Goal: Task Accomplishment & Management: Complete application form

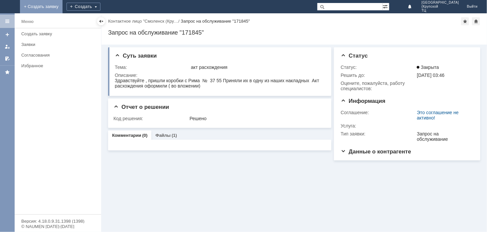
click at [63, 5] on link "+ Создать заявку" at bounding box center [41, 6] width 43 height 13
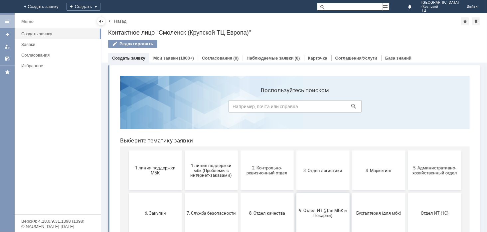
click at [314, 210] on span "9. Отдел-ИТ (Для МБК и Пекарни)" at bounding box center [322, 213] width 49 height 10
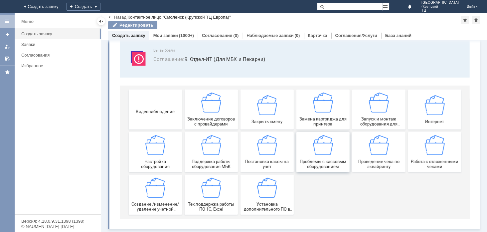
scroll to position [39, 0]
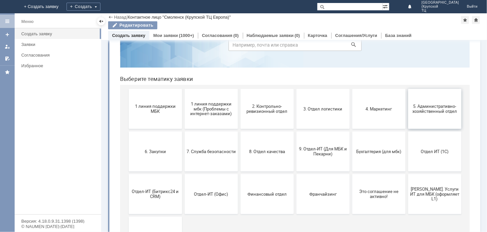
click at [429, 109] on span "5. Административно-хозяйственный отдел" at bounding box center [434, 108] width 49 height 10
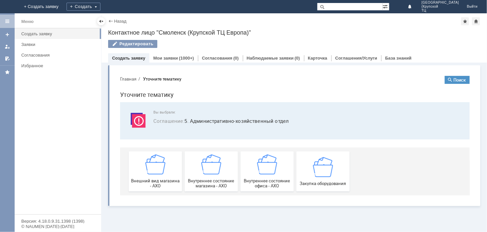
scroll to position [0, 0]
click at [331, 174] on img at bounding box center [323, 166] width 20 height 20
click at [267, 169] on img at bounding box center [267, 164] width 20 height 20
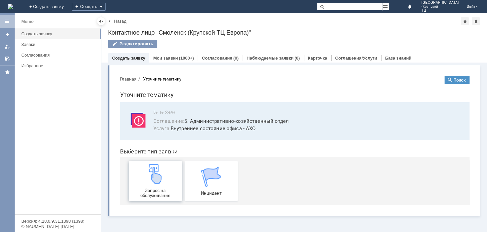
click at [161, 180] on img at bounding box center [155, 174] width 20 height 20
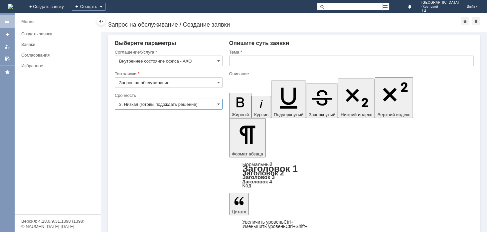
click at [207, 103] on input "3. Низкая (готовы подождать решение)" at bounding box center [169, 104] width 108 height 11
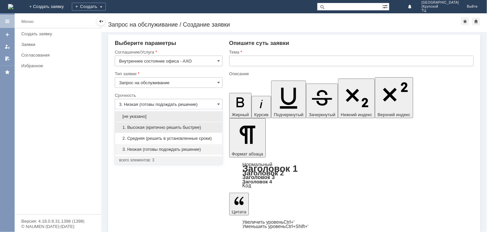
click at [213, 130] on span "1. Высокая (критично решить быстрее)" at bounding box center [168, 127] width 99 height 5
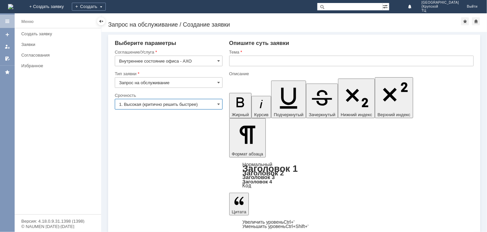
type input "1. Высокая (критично решить быстрее)"
click at [245, 59] on input "text" at bounding box center [351, 61] width 245 height 11
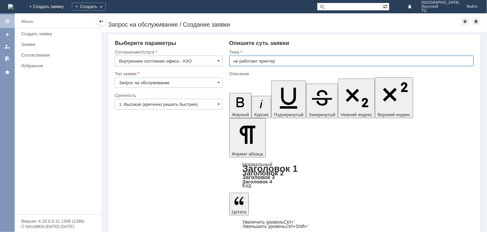
type input "не работает принтер"
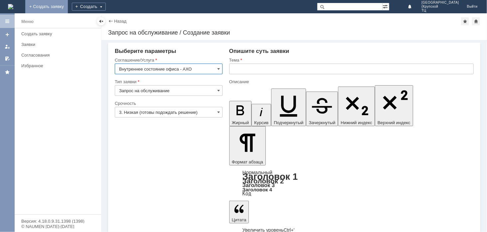
click at [68, 8] on link "+ Создать заявку" at bounding box center [46, 6] width 43 height 13
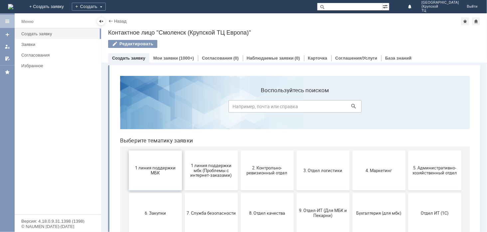
scroll to position [37, 0]
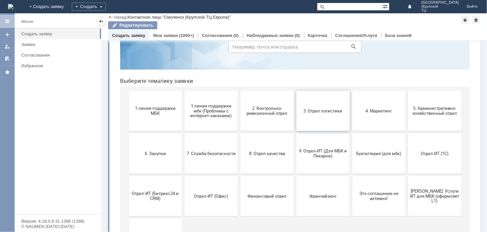
click at [309, 118] on button "3. Отдел логистики" at bounding box center [322, 111] width 53 height 40
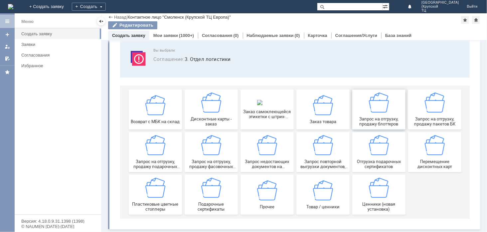
scroll to position [39, 0]
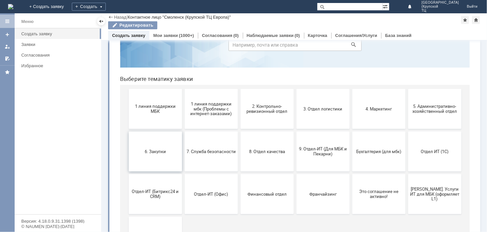
click at [169, 148] on span "6. Закупки" at bounding box center [154, 150] width 49 height 5
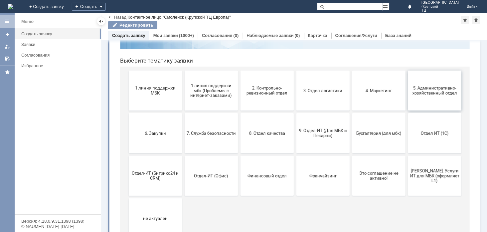
scroll to position [74, 0]
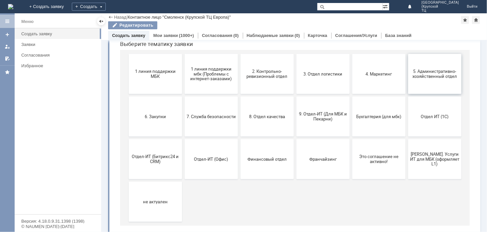
click at [426, 80] on button "5. Административно-хозяйственный отдел" at bounding box center [434, 74] width 53 height 40
click at [436, 119] on span "Отдел ИТ (1С)" at bounding box center [434, 116] width 49 height 5
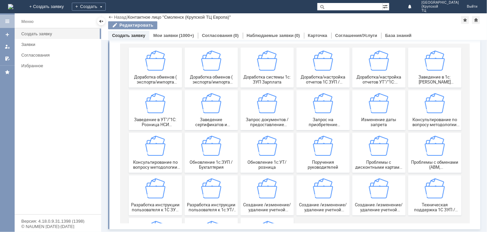
scroll to position [81, 0]
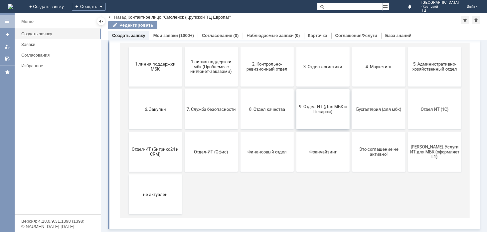
click at [324, 117] on button "9. Отдел-ИТ (Для МБК и Пекарни)" at bounding box center [322, 110] width 53 height 40
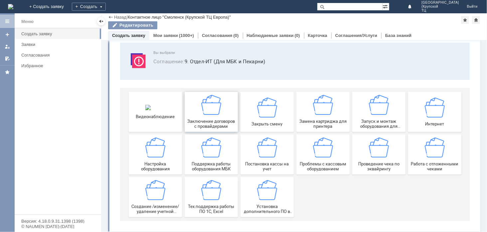
scroll to position [39, 0]
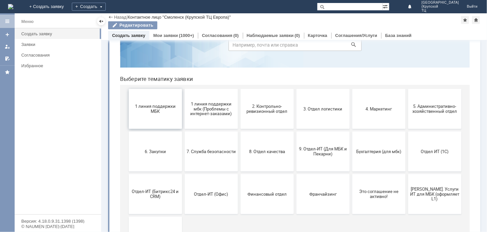
click at [159, 112] on span "1 линия поддержки МБК" at bounding box center [154, 108] width 49 height 10
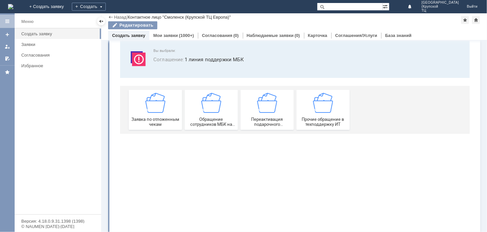
scroll to position [0, 0]
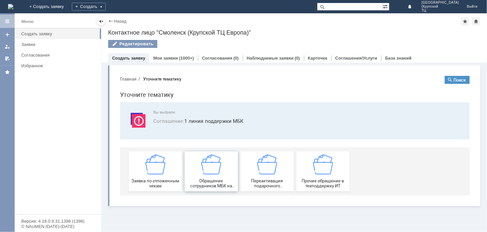
click at [202, 167] on img at bounding box center [211, 164] width 20 height 20
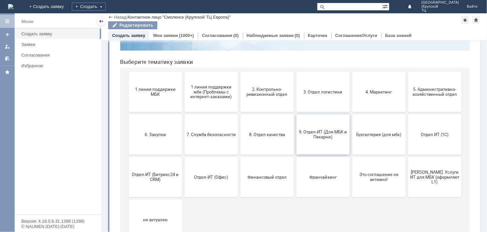
scroll to position [74, 0]
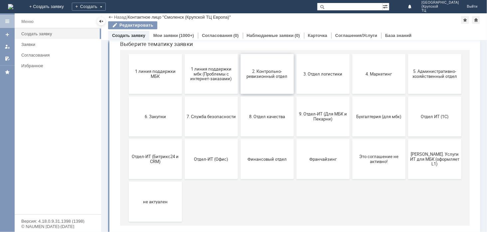
click at [263, 77] on span "2. Контрольно-ревизионный отдел" at bounding box center [266, 74] width 49 height 10
click at [424, 81] on button "5. Административно-хозяйственный отдел" at bounding box center [434, 74] width 53 height 40
click at [147, 109] on button "6. Закупки" at bounding box center [154, 117] width 53 height 40
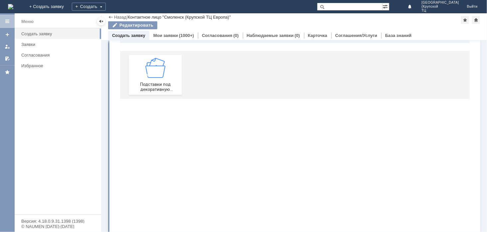
scroll to position [0, 0]
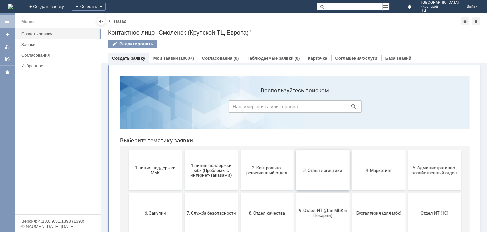
click at [305, 177] on button "3. Отдел логистики" at bounding box center [322, 170] width 53 height 40
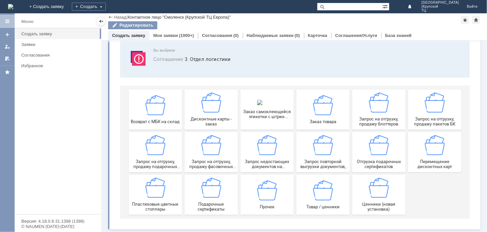
scroll to position [39, 0]
drag, startPoint x: 376, startPoint y: 109, endPoint x: 487, endPoint y: 117, distance: 111.1
click at [376, 109] on img at bounding box center [379, 103] width 20 height 20
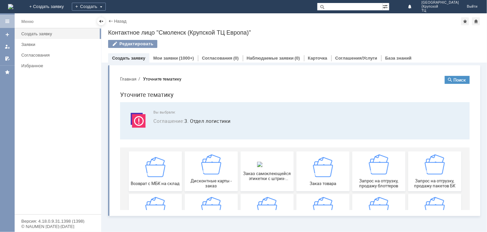
scroll to position [0, 0]
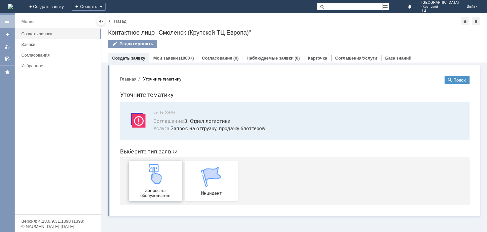
click at [151, 186] on div "Запрос на обслуживание" at bounding box center [154, 181] width 49 height 34
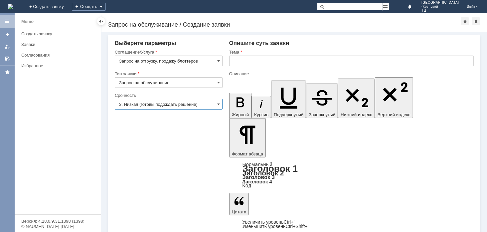
click at [195, 105] on input "3. Низкая (готовы подождать решение)" at bounding box center [169, 104] width 108 height 11
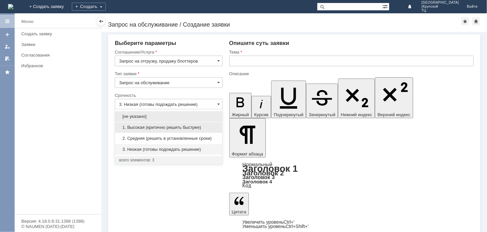
click at [200, 128] on span "1. Высокая (критично решить быстрее)" at bounding box center [168, 127] width 99 height 5
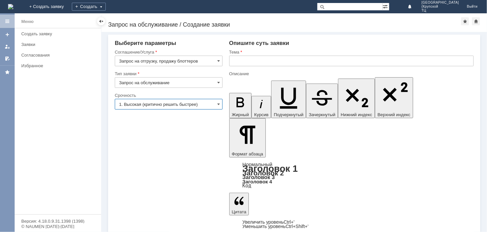
type input "1. Высокая (критично решить быстрее)"
click at [236, 65] on input "text" at bounding box center [351, 61] width 245 height 11
type input "блоттеры"
